Goal: Information Seeking & Learning: Learn about a topic

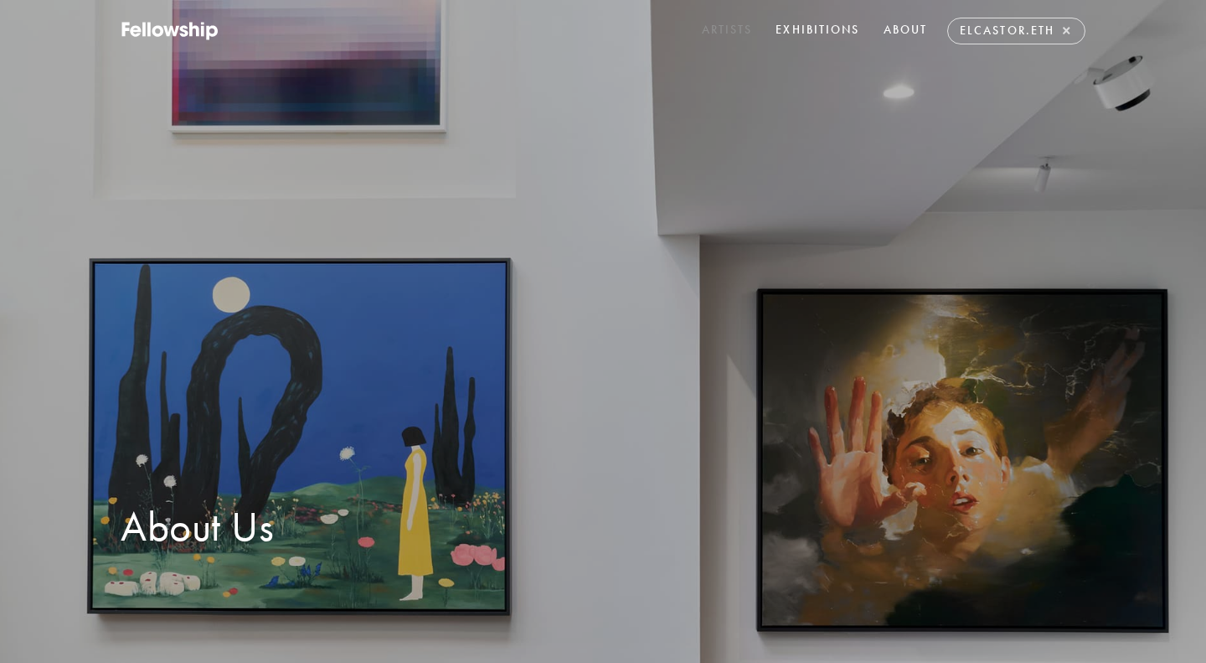
click at [726, 29] on link "Artists" at bounding box center [728, 31] width 58 height 27
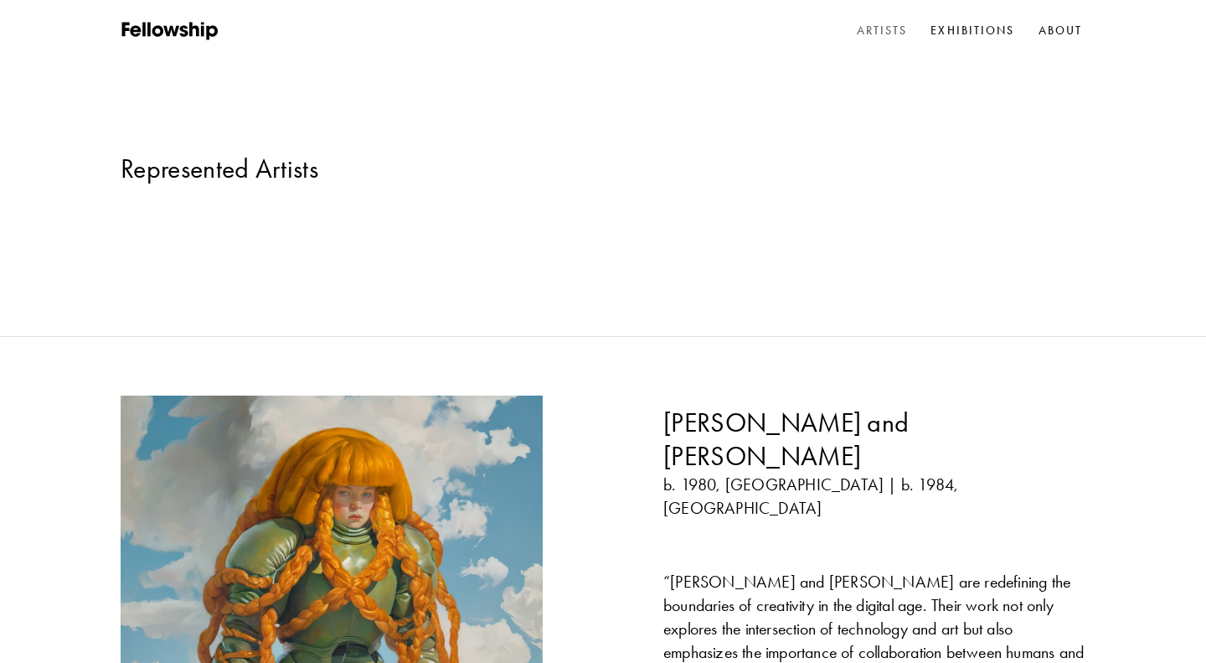
scroll to position [15, 0]
click at [974, 35] on link "Exhibitions" at bounding box center [972, 30] width 90 height 25
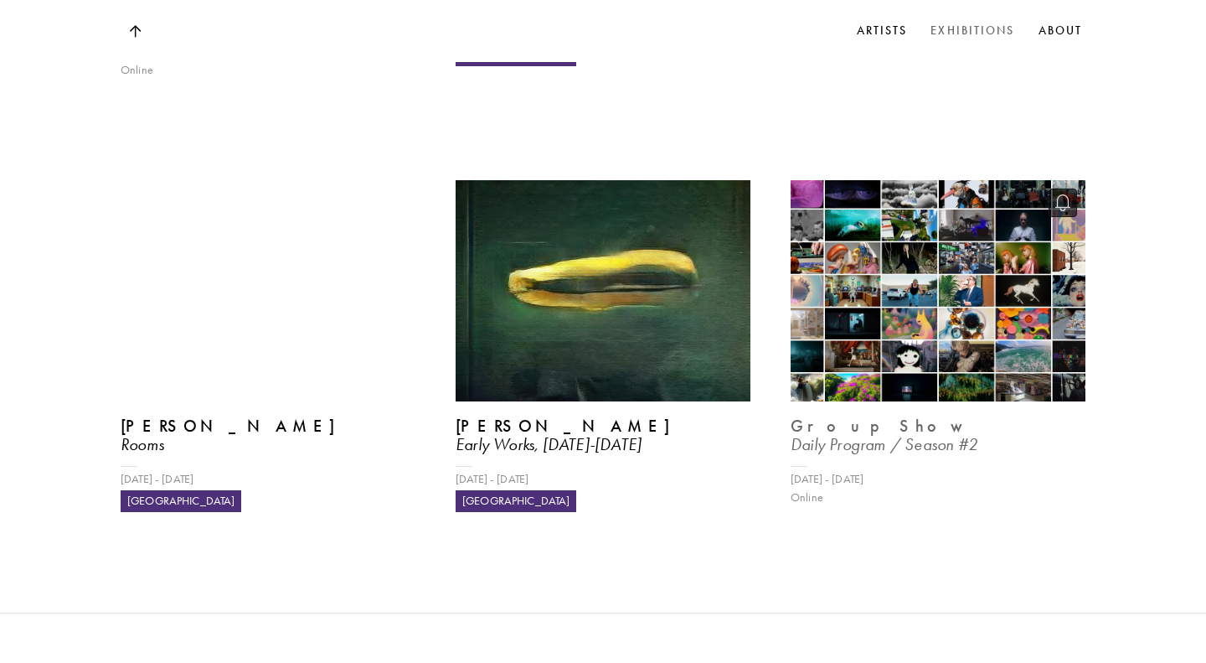
scroll to position [1119, 0]
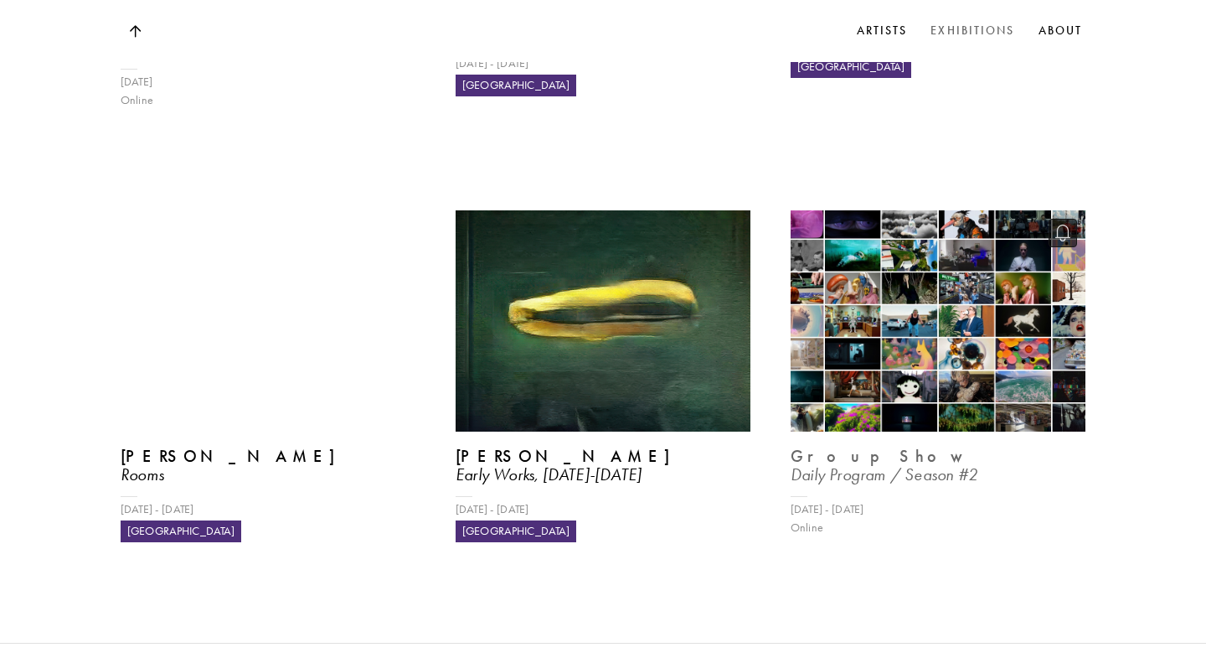
click at [883, 207] on img at bounding box center [939, 321] width 304 height 228
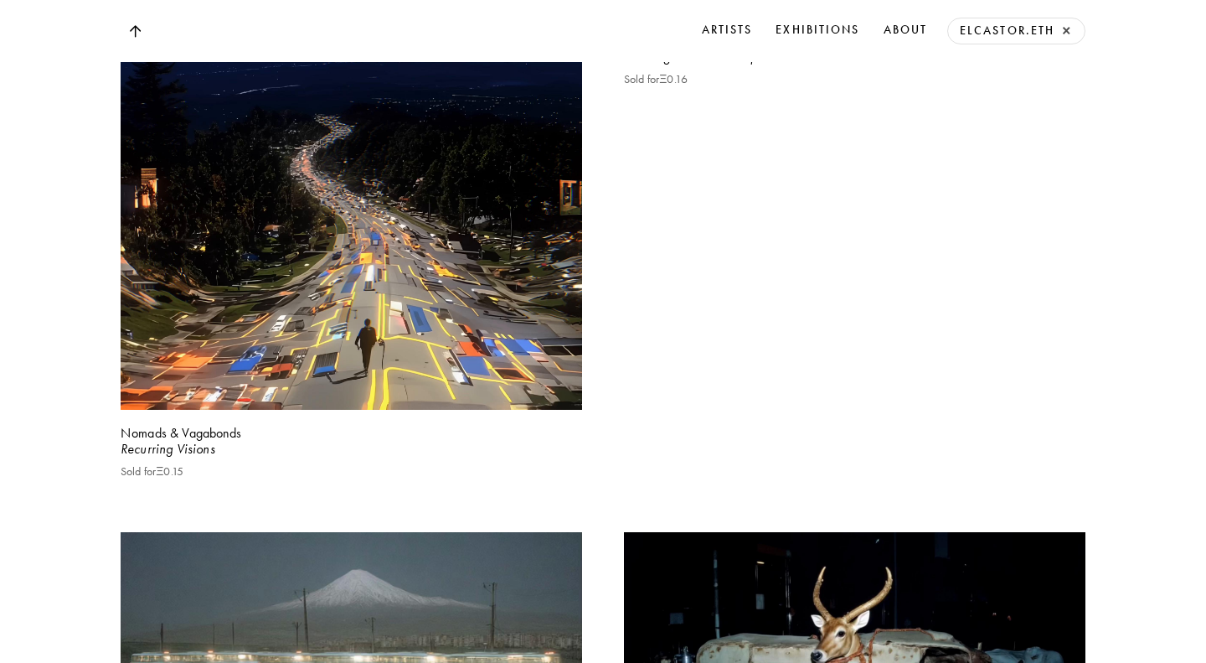
scroll to position [2930, 0]
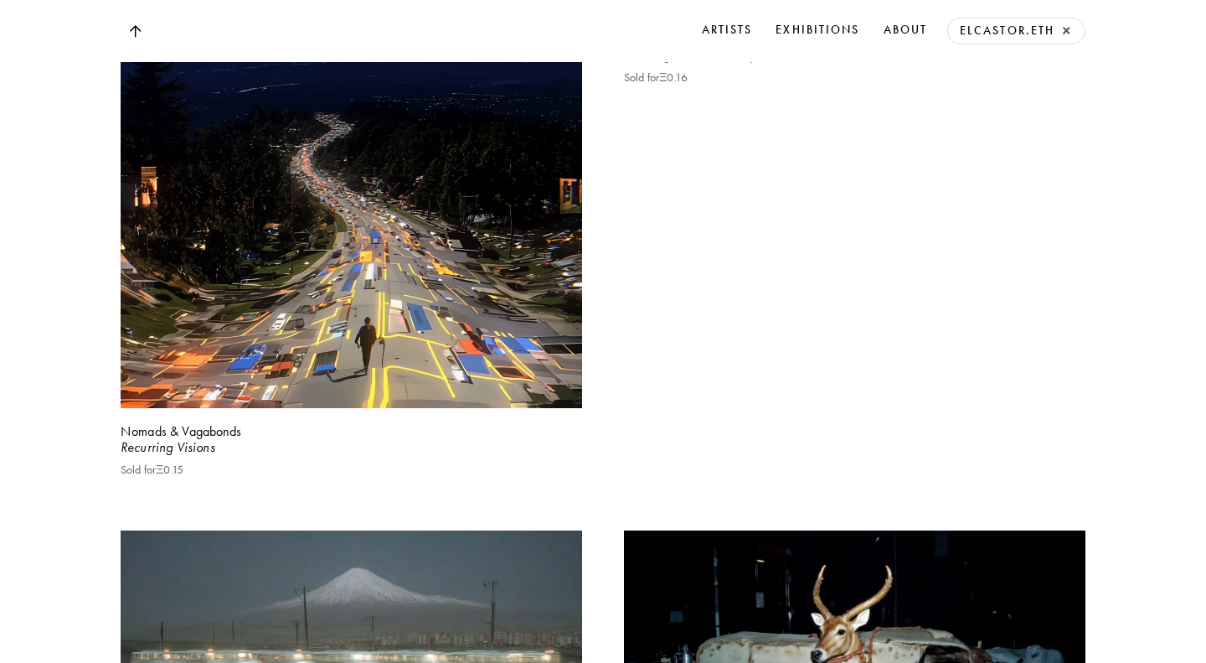
click at [699, 65] on div "The Fragments We Keep." at bounding box center [855, 55] width 462 height 18
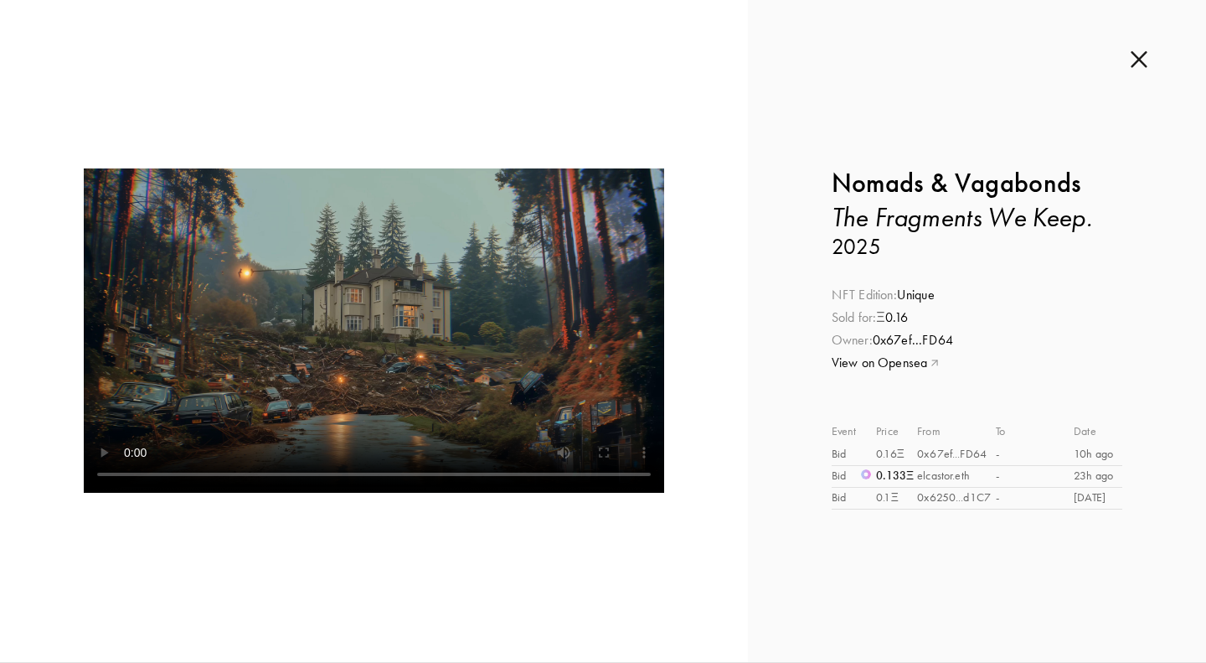
click at [1139, 61] on img at bounding box center [1139, 59] width 17 height 18
